Goal: Information Seeking & Learning: Learn about a topic

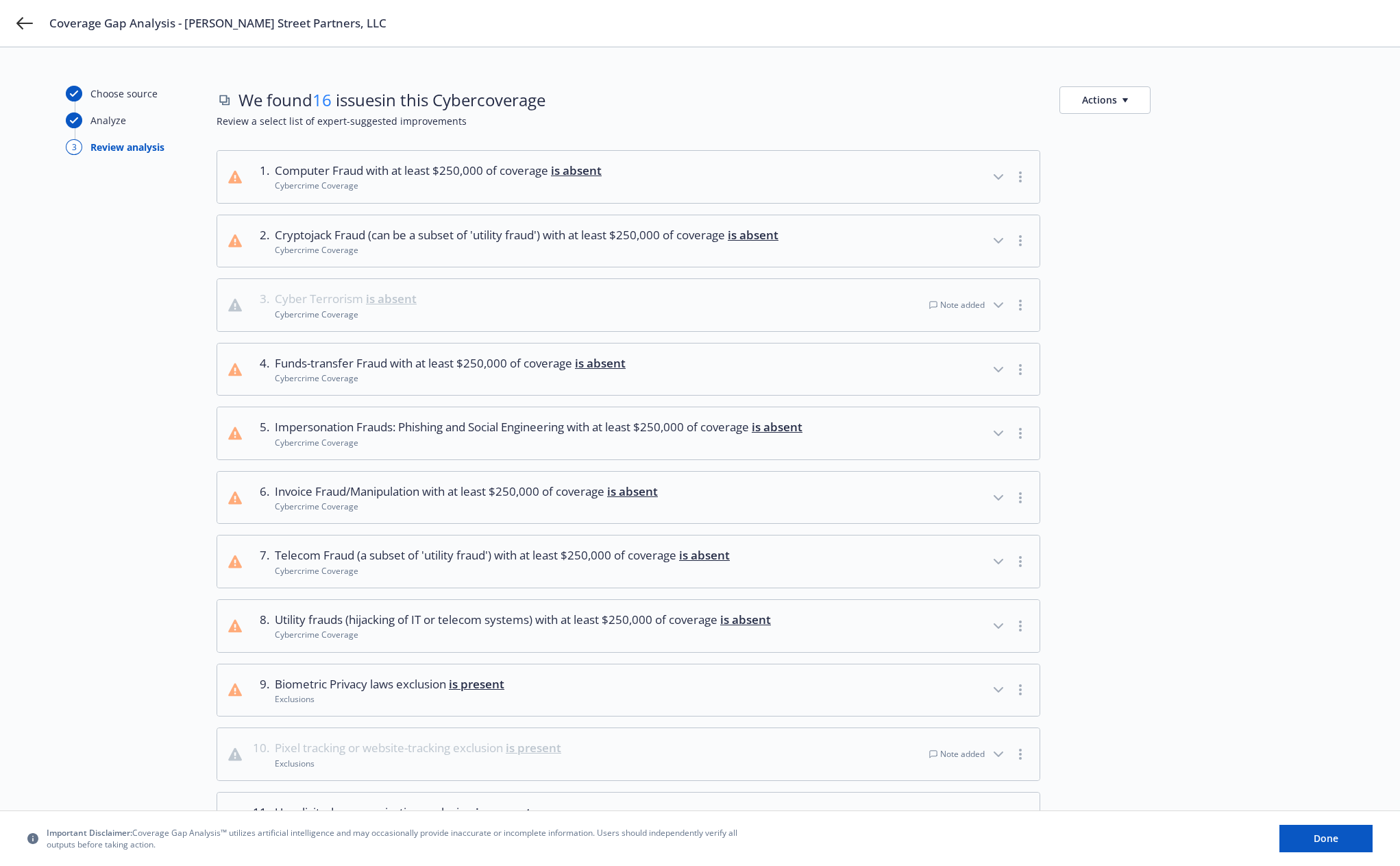
click at [1001, 301] on icon "button" at bounding box center [998, 305] width 16 height 16
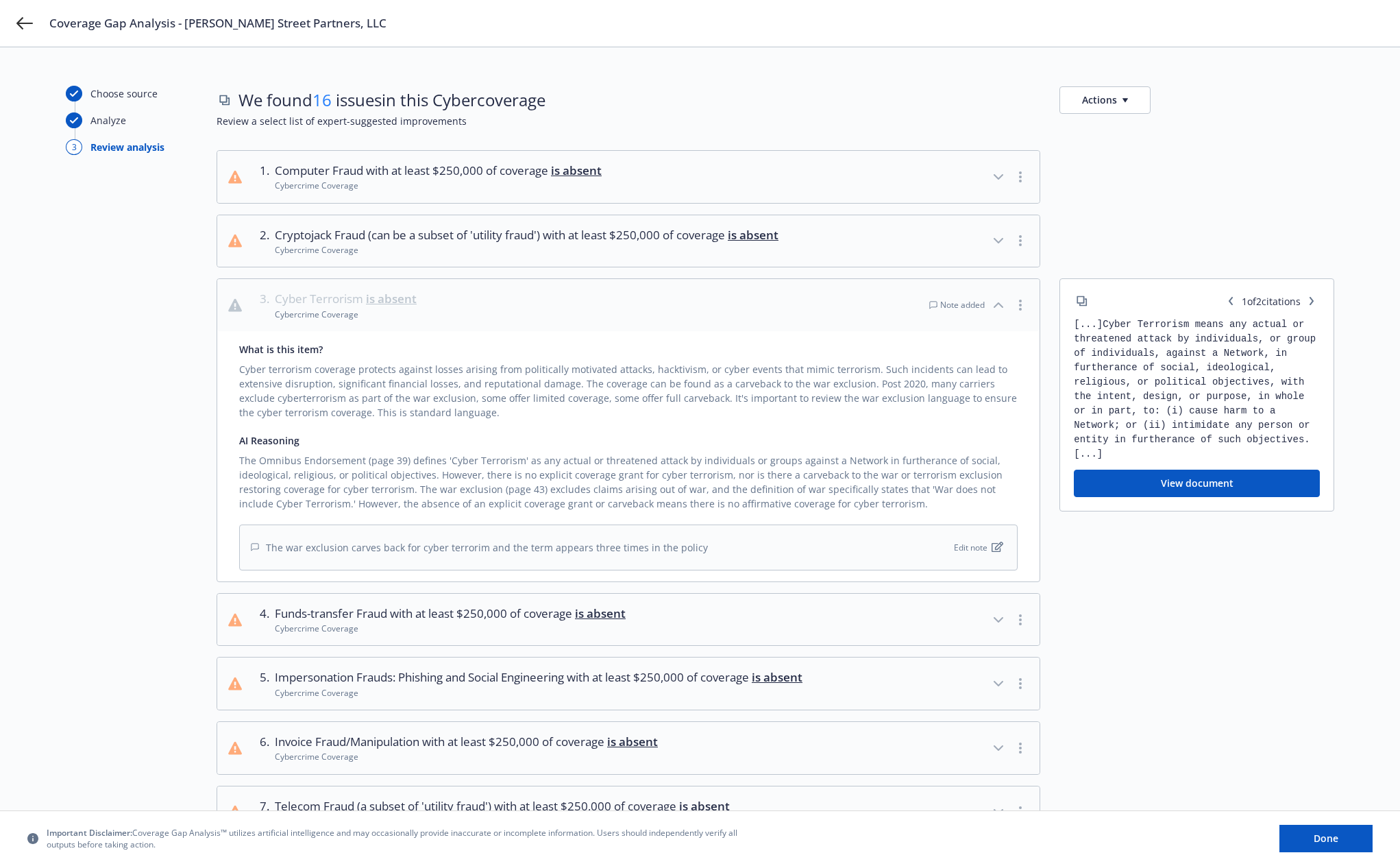
click at [1214, 485] on button "View document" at bounding box center [1196, 483] width 246 height 27
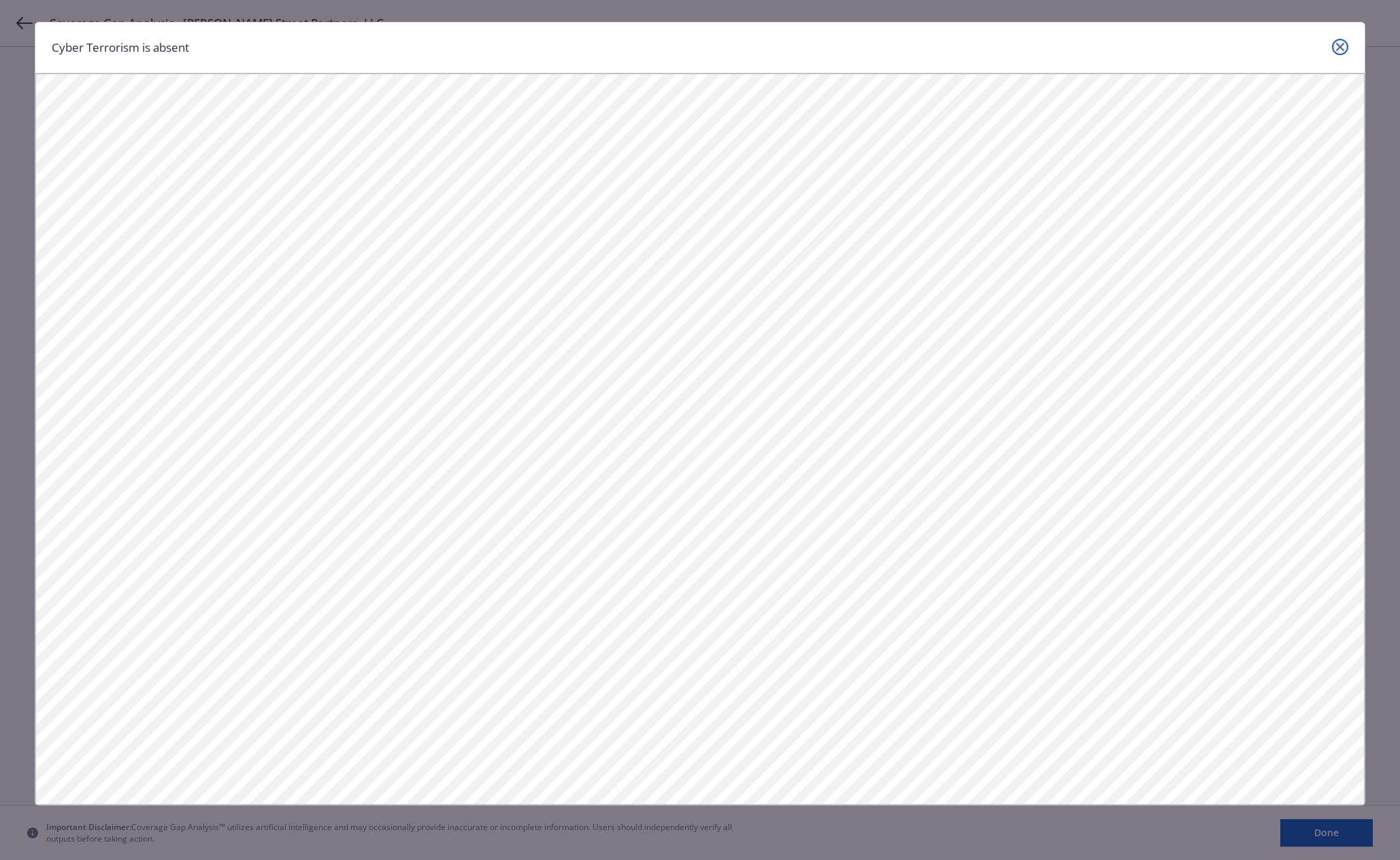
click at [1335, 47] on link "close" at bounding box center [1340, 47] width 16 height 16
